Goal: Task Accomplishment & Management: Use online tool/utility

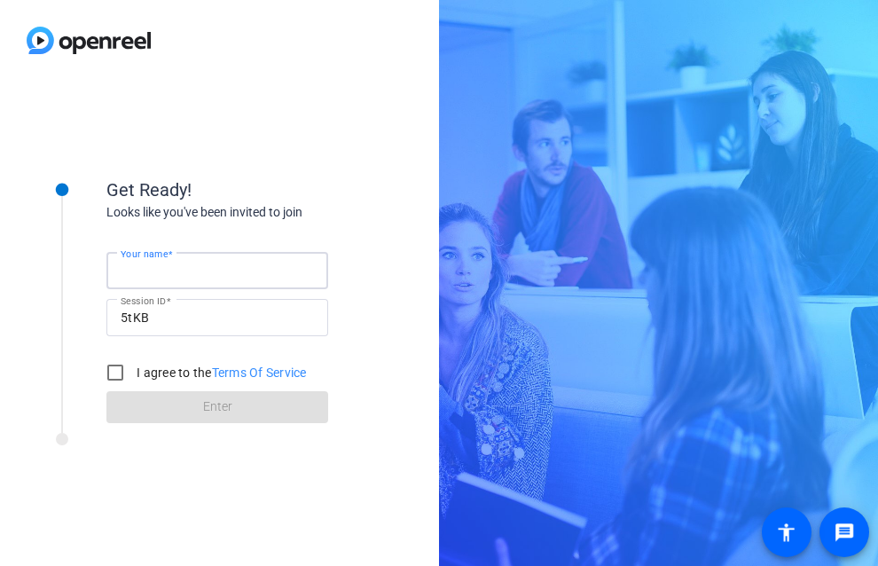
click at [220, 264] on input "Your name" at bounding box center [217, 270] width 193 height 21
type input "[PERSON_NAME]"
click at [111, 379] on input "I agree to the Terms Of Service" at bounding box center [115, 372] width 35 height 35
checkbox input "true"
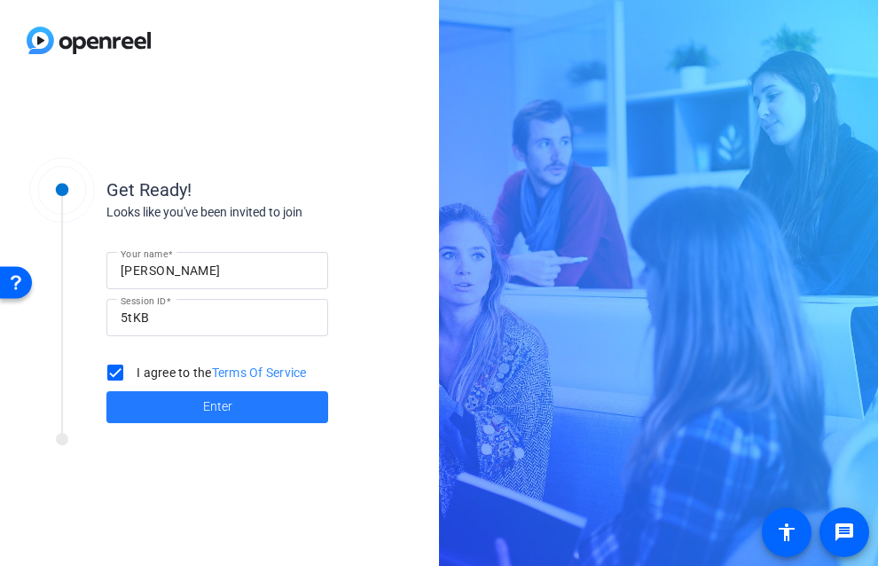
click at [168, 410] on span at bounding box center [217, 407] width 222 height 43
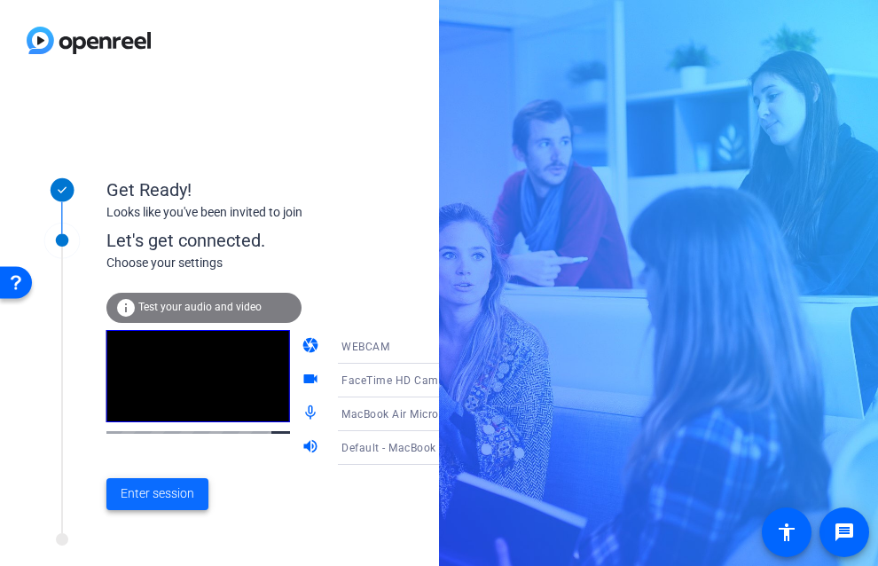
click at [169, 495] on span "Enter session" at bounding box center [158, 493] width 74 height 19
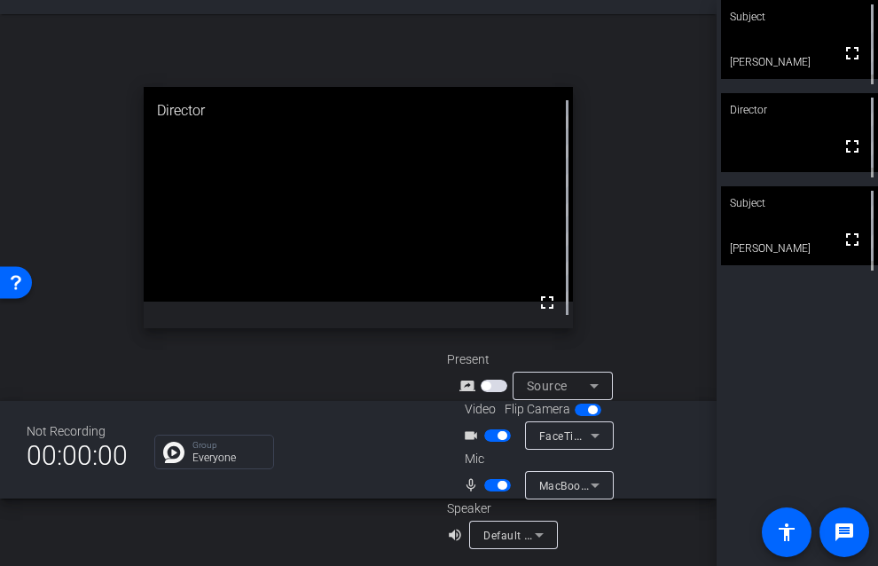
scroll to position [70, 0]
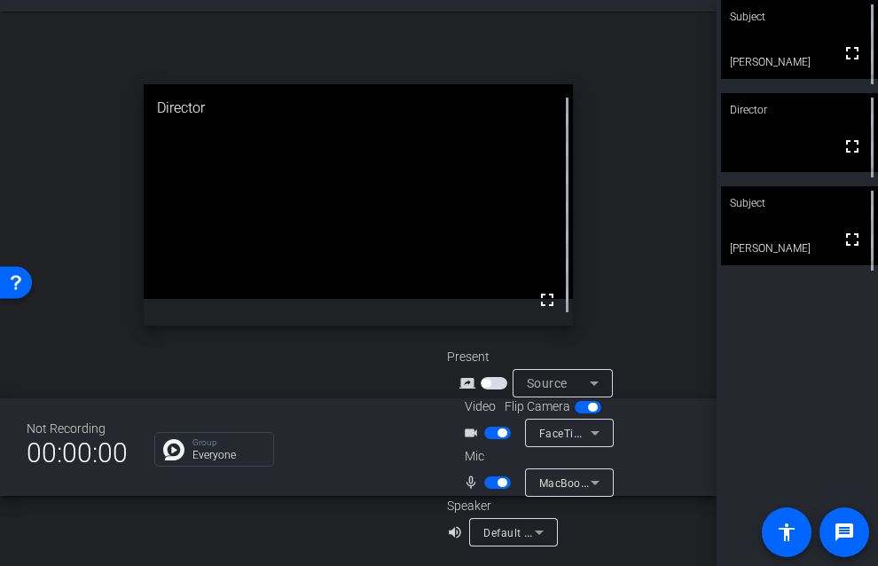
click at [502, 482] on span "button" at bounding box center [502, 482] width 9 height 9
click at [492, 482] on span "button" at bounding box center [489, 482] width 9 height 9
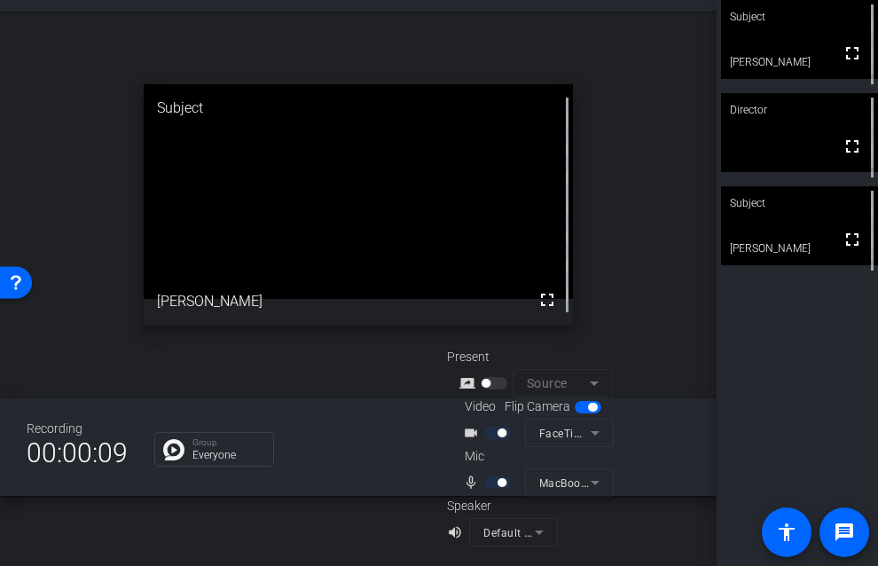
click at [491, 484] on div at bounding box center [499, 482] width 30 height 12
click at [486, 483] on div at bounding box center [499, 482] width 30 height 12
click at [515, 483] on div "mic_none" at bounding box center [494, 482] width 62 height 21
click at [471, 484] on mat-icon "mic_none" at bounding box center [473, 482] width 21 height 21
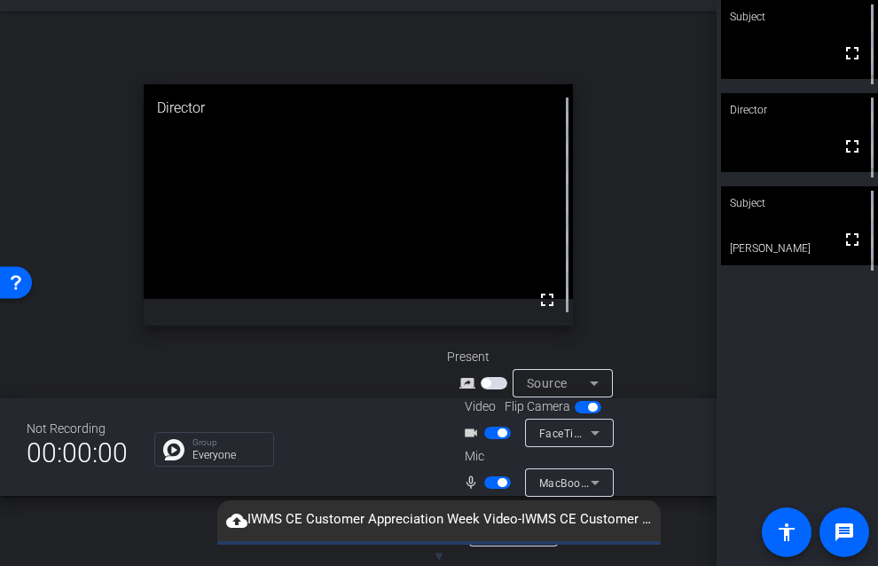
click at [505, 482] on span "button" at bounding box center [502, 482] width 9 height 9
click at [489, 483] on span "button" at bounding box center [489, 482] width 9 height 9
click at [499, 484] on span "button" at bounding box center [502, 482] width 9 height 9
click at [499, 483] on span "button" at bounding box center [497, 482] width 27 height 12
